Goal: Task Accomplishment & Management: Complete application form

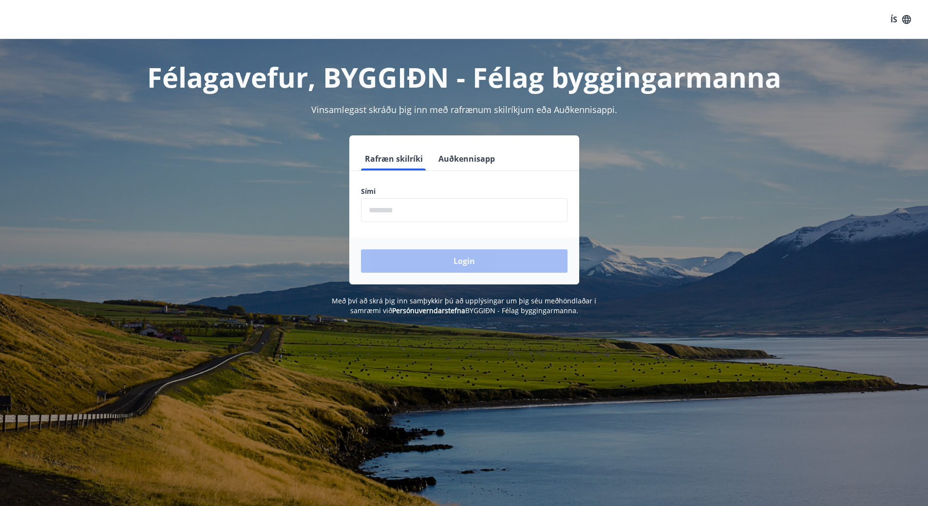
click at [387, 211] on input "phone" at bounding box center [464, 210] width 207 height 24
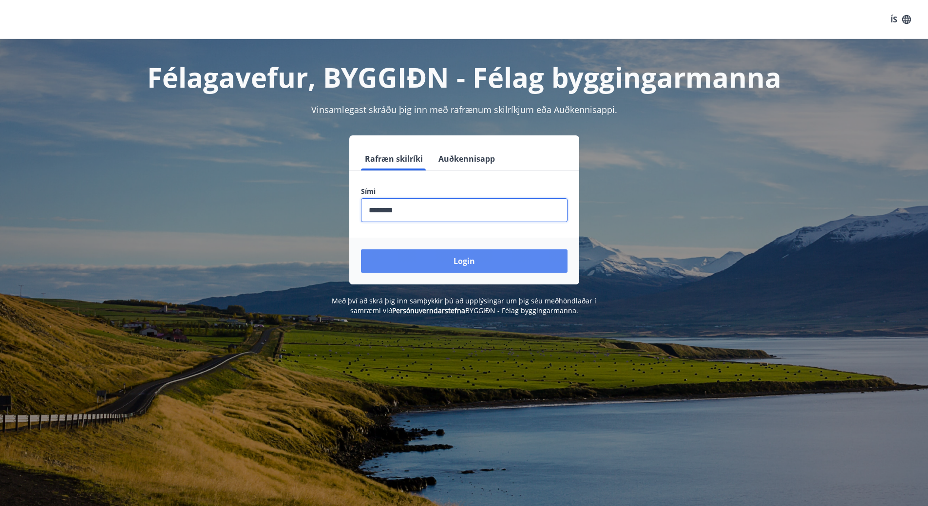
type input "********"
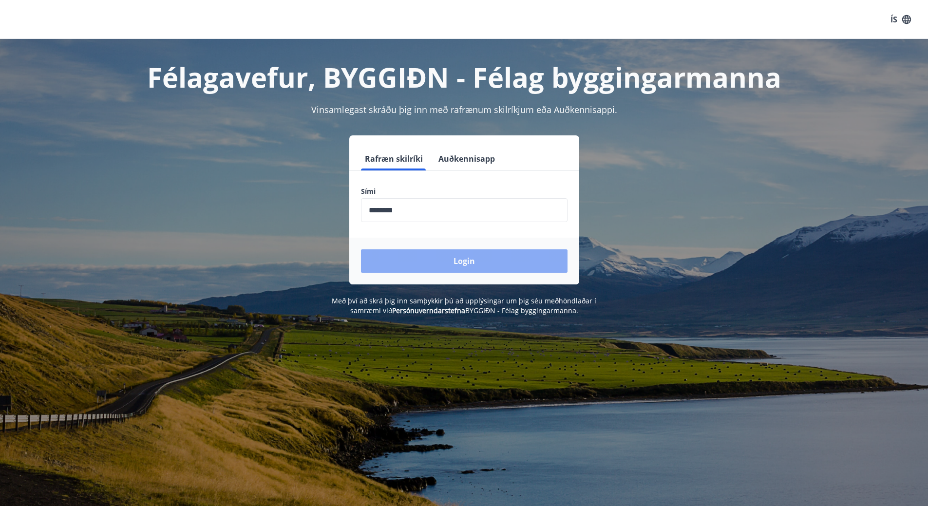
click at [471, 263] on button "Login" at bounding box center [464, 260] width 207 height 23
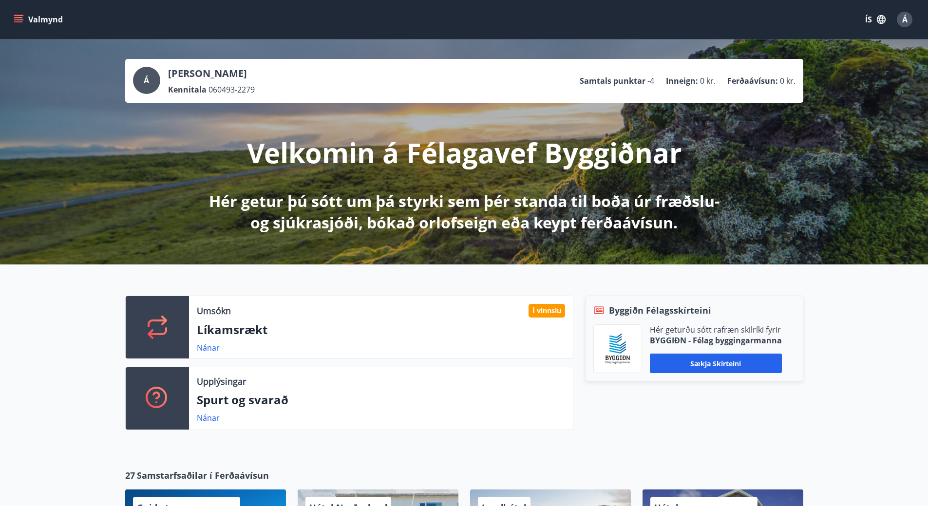
click at [30, 17] on button "Valmynd" at bounding box center [39, 20] width 55 height 18
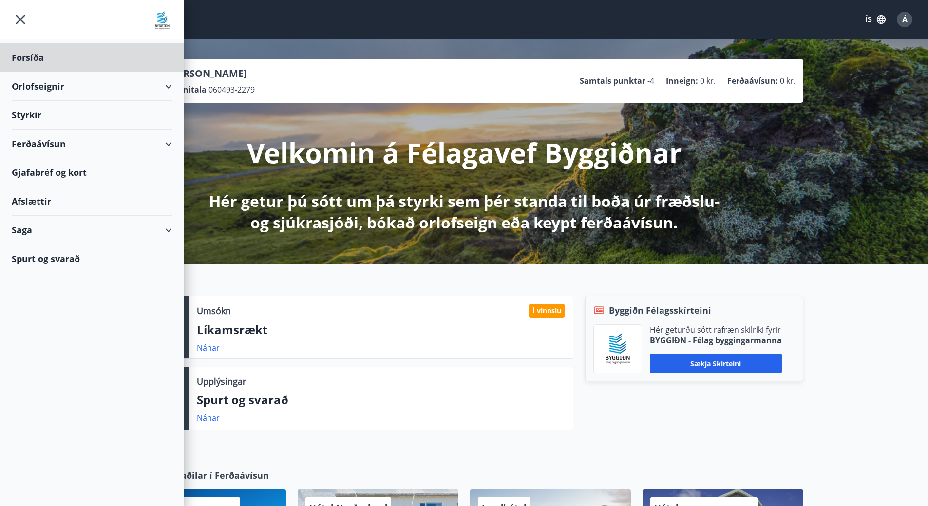
click at [18, 115] on div "Styrkir" at bounding box center [92, 115] width 160 height 29
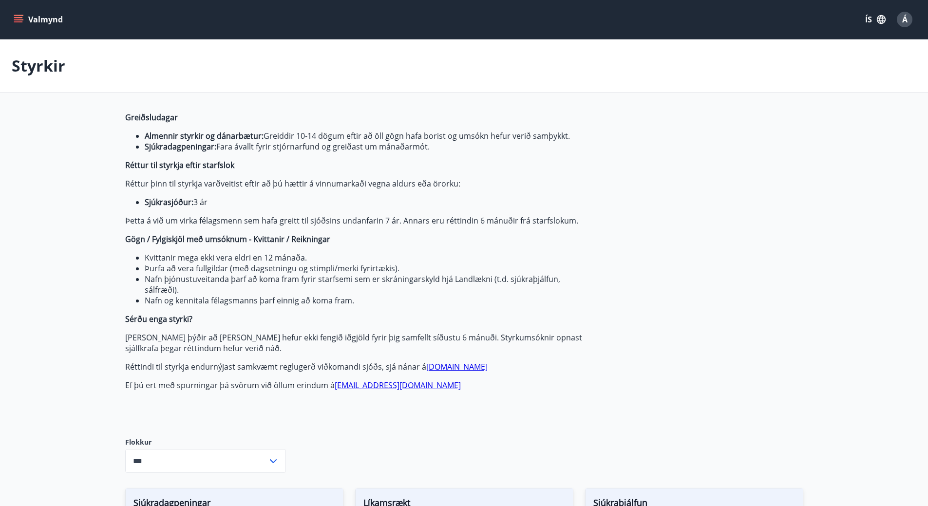
type input "***"
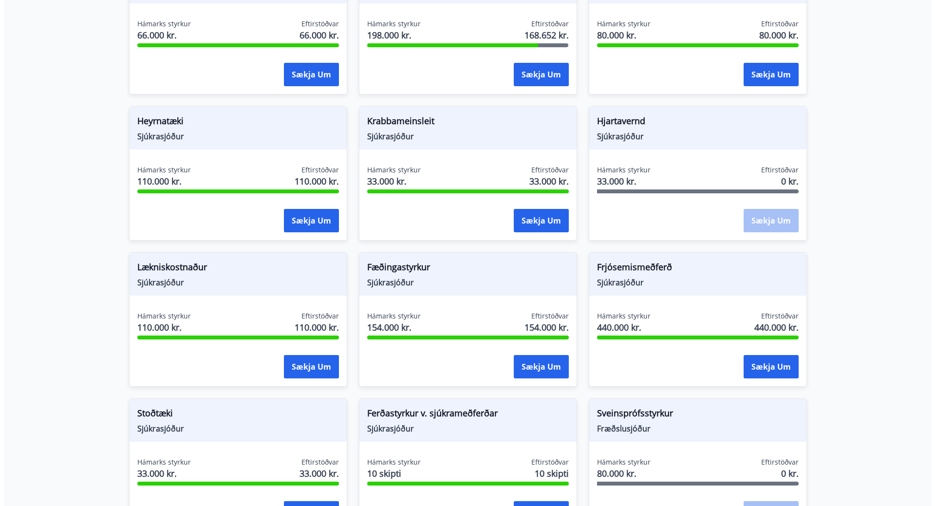
scroll to position [682, 0]
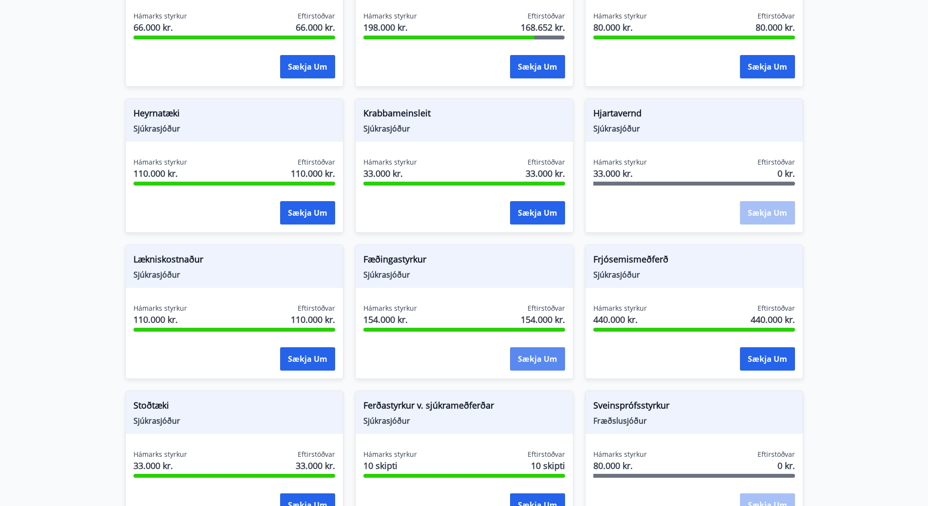
click at [530, 359] on button "Sækja um" at bounding box center [537, 358] width 55 height 23
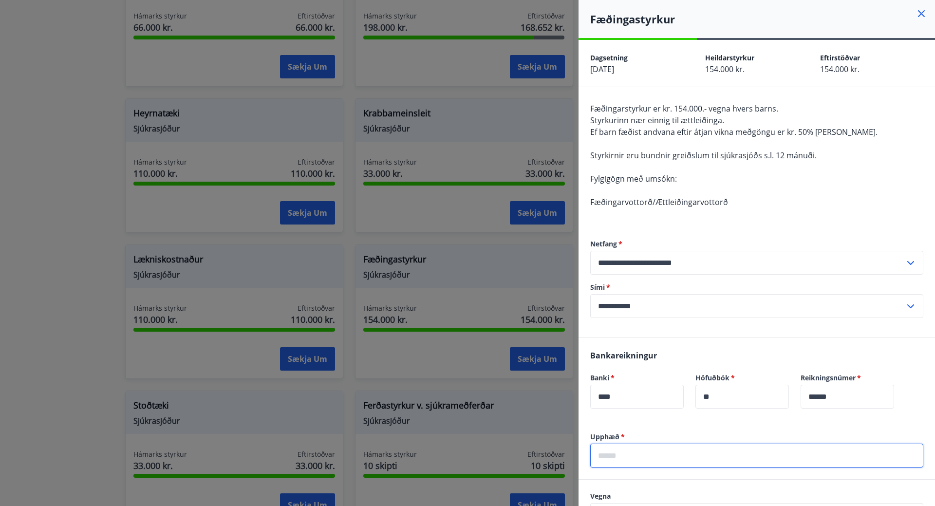
drag, startPoint x: 609, startPoint y: 449, endPoint x: 620, endPoint y: 452, distance: 11.1
click at [609, 449] on input "text" at bounding box center [756, 456] width 333 height 24
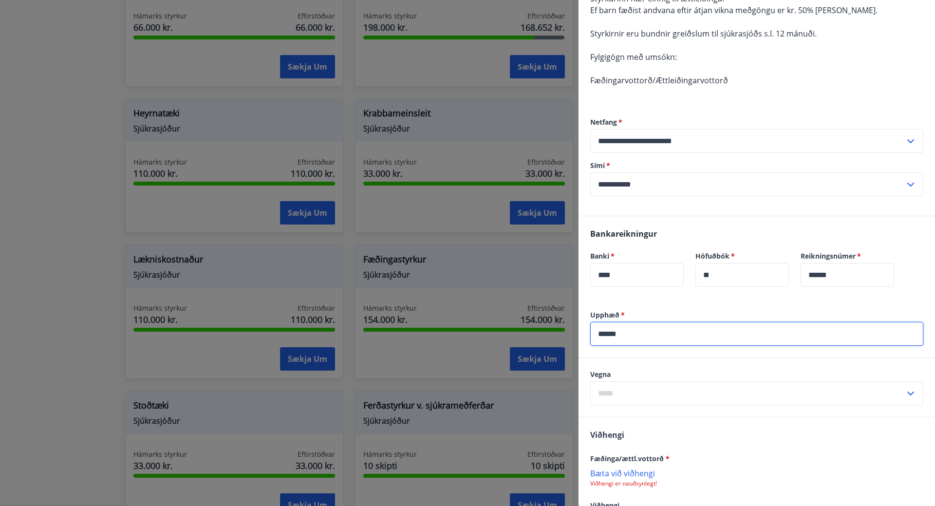
scroll to position [195, 0]
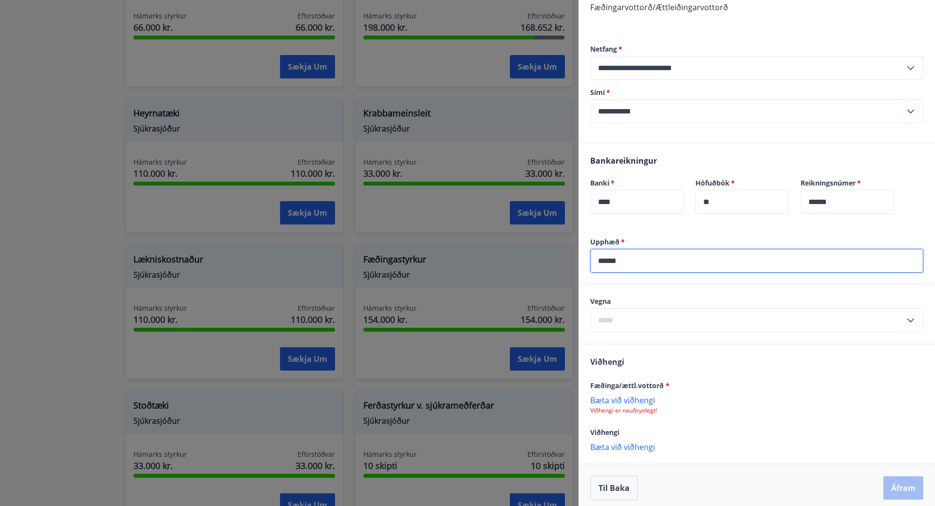
type input "******"
click at [617, 317] on input "text" at bounding box center [747, 320] width 315 height 24
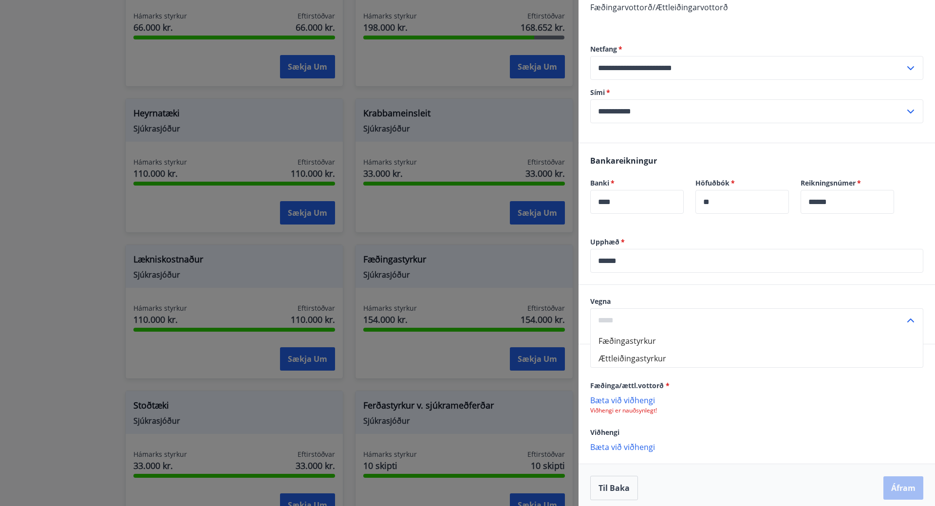
click at [627, 342] on li "Fæðingastyrkur" at bounding box center [757, 341] width 332 height 18
type input "**********"
click at [629, 400] on p "Bæta við viðhengi" at bounding box center [756, 400] width 333 height 10
click at [637, 400] on p "Bæta við viðhengi" at bounding box center [756, 400] width 333 height 10
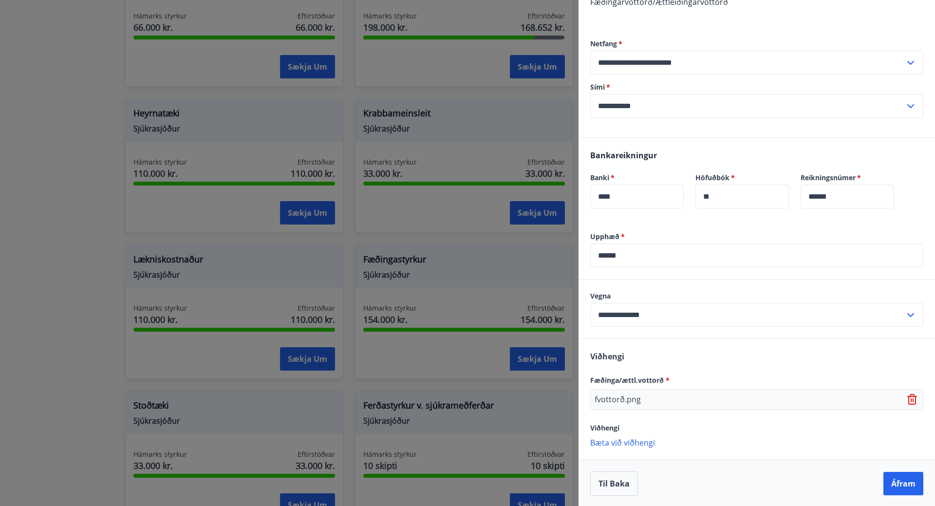
scroll to position [202, 0]
click at [905, 481] on button "Áfram" at bounding box center [904, 482] width 40 height 23
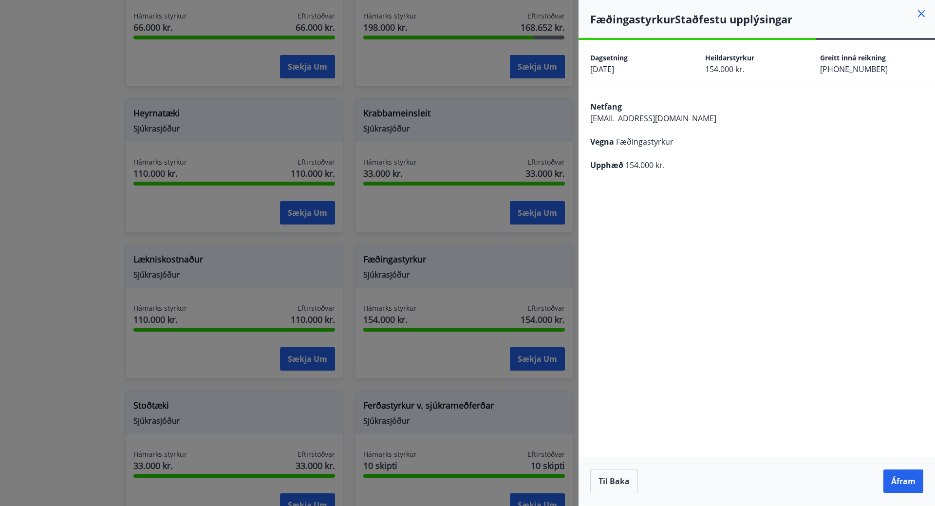
scroll to position [0, 0]
click at [611, 481] on button "Til baka" at bounding box center [614, 481] width 48 height 24
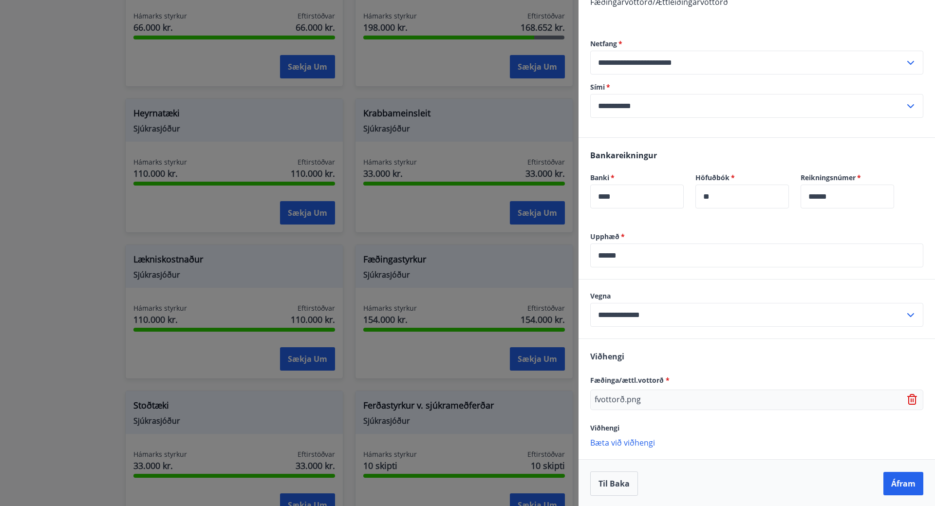
scroll to position [202, 0]
click at [900, 485] on button "Áfram" at bounding box center [904, 482] width 40 height 23
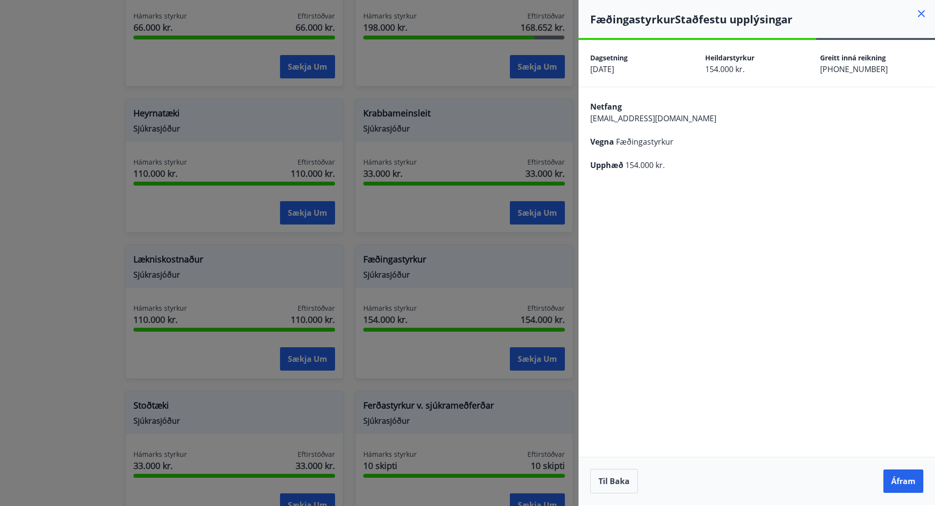
scroll to position [0, 0]
click at [904, 482] on button "Áfram" at bounding box center [904, 481] width 40 height 23
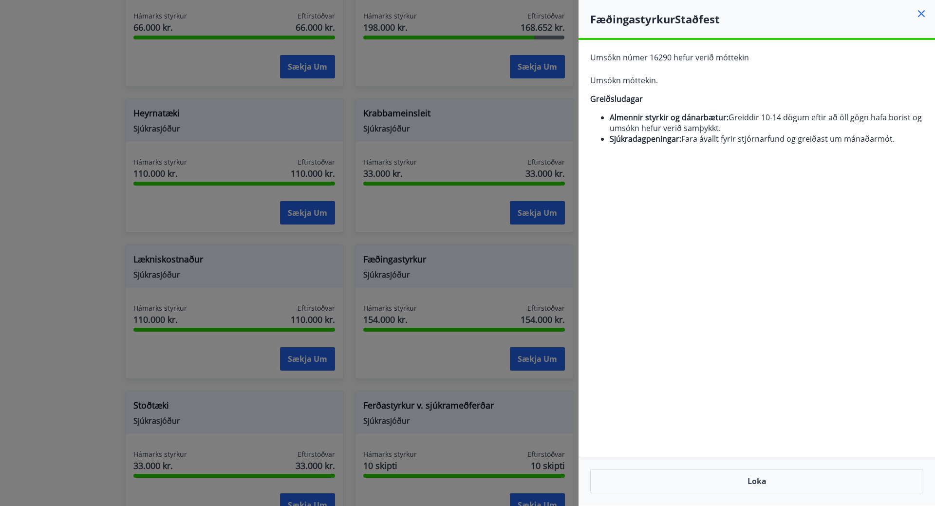
click at [825, 70] on div "Umsókn númer 16290 hefur verið móttekin Umsókn móttekin. Greiðsludagar Almennir…" at bounding box center [757, 102] width 357 height 124
